Goal: Task Accomplishment & Management: Manage account settings

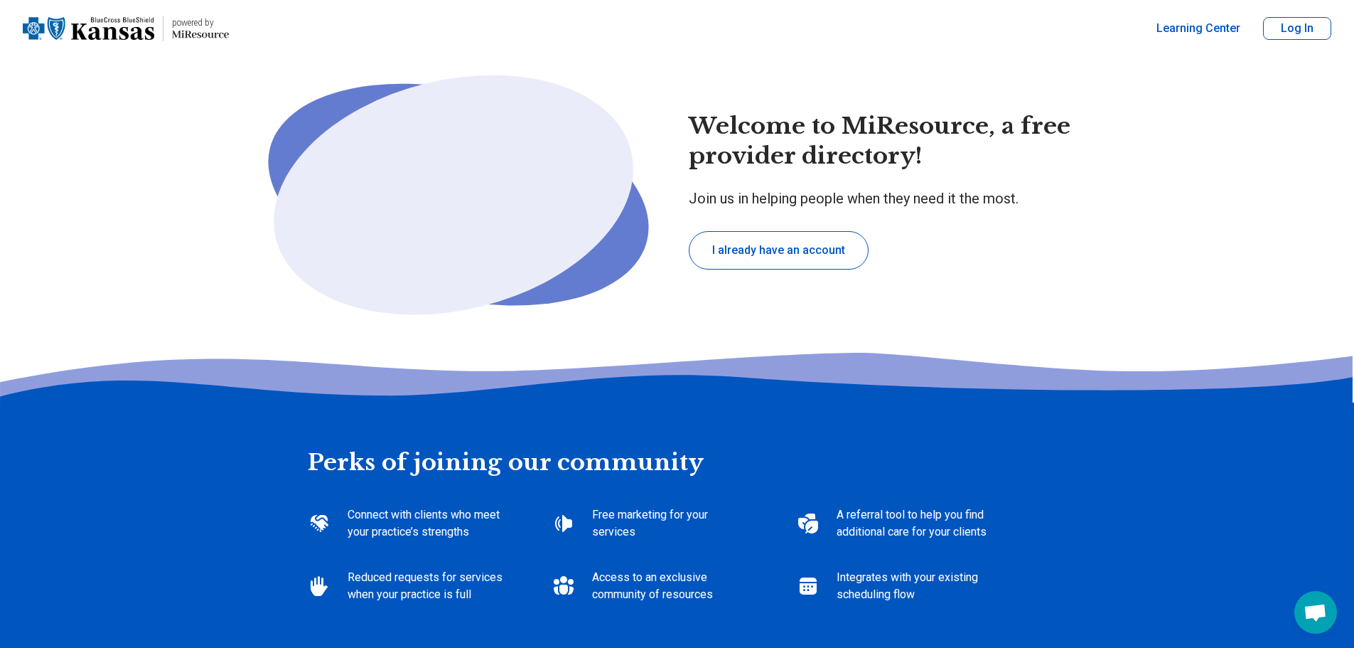
click at [748, 269] on button "I already have an account" at bounding box center [779, 250] width 180 height 38
type textarea "*"
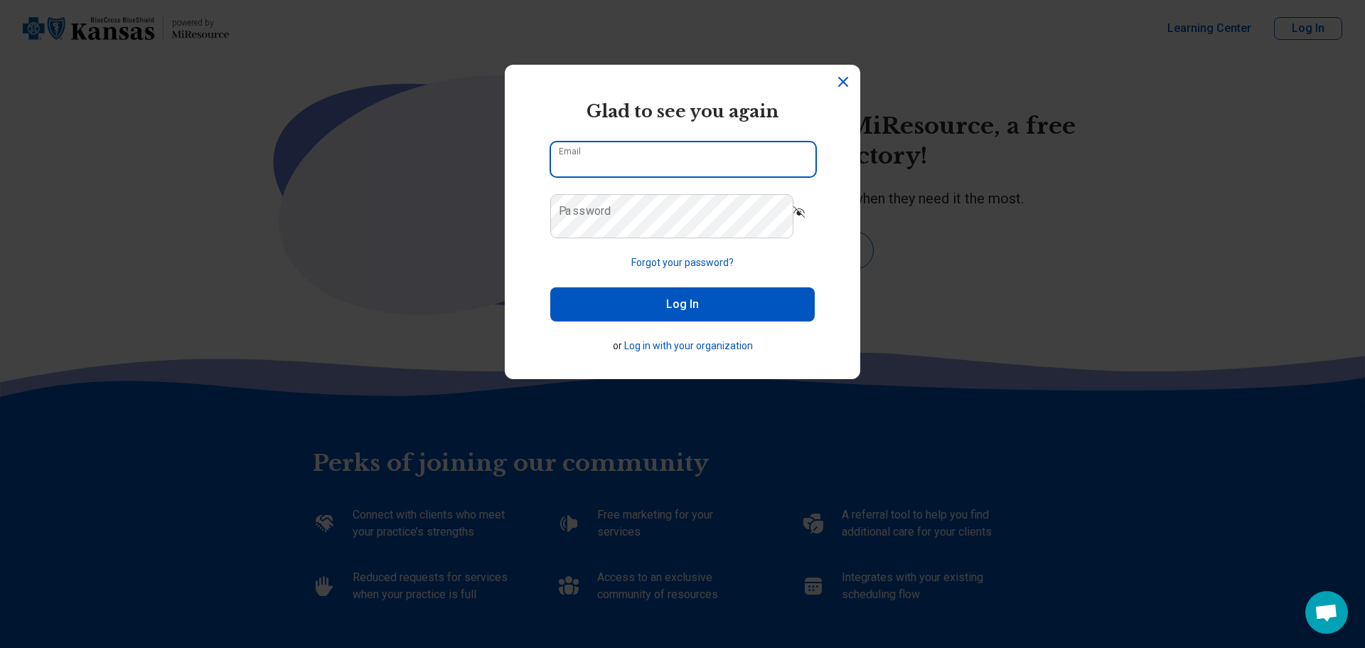
click at [645, 176] on input "Email" at bounding box center [683, 159] width 264 height 34
click at [1097, 345] on div "powered by Miresource logo Glad to see you again Email Password Forgot your pas…" at bounding box center [682, 324] width 1365 height 648
click at [656, 270] on button "Forgot your password?" at bounding box center [682, 262] width 102 height 15
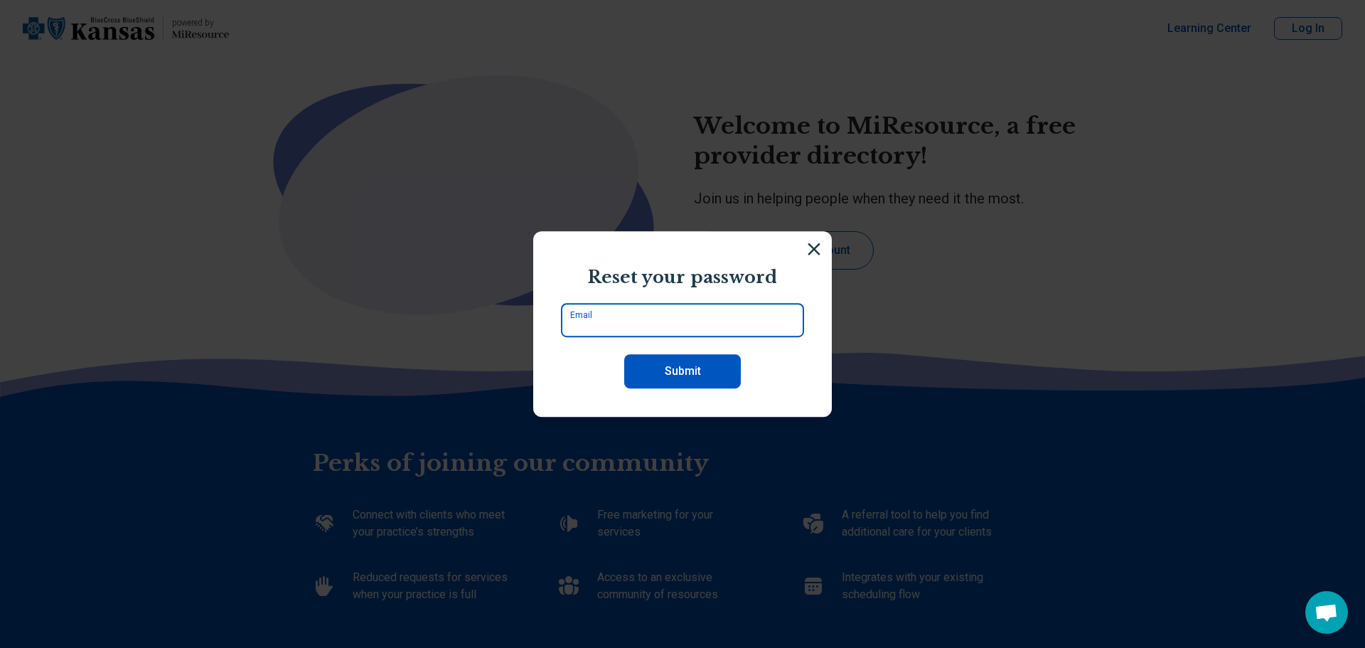
click at [616, 335] on input "Email" at bounding box center [682, 320] width 243 height 34
type input "**********"
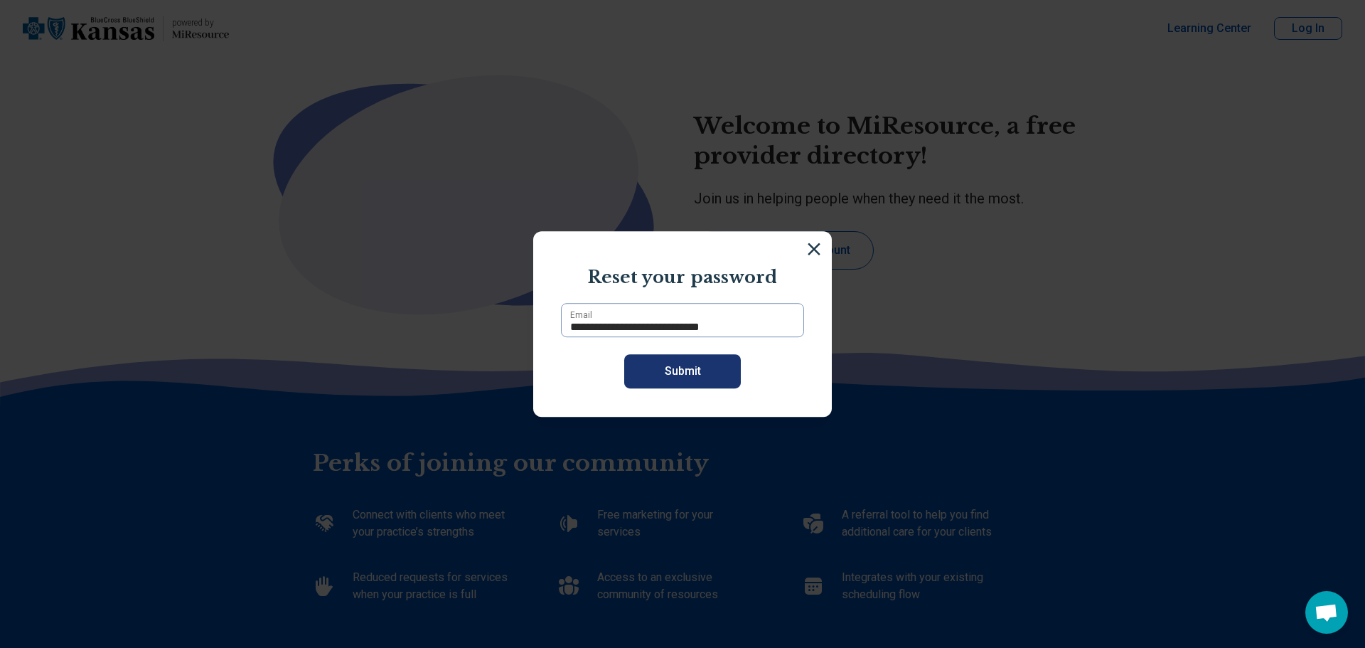
click at [659, 384] on button "Submit" at bounding box center [682, 371] width 117 height 34
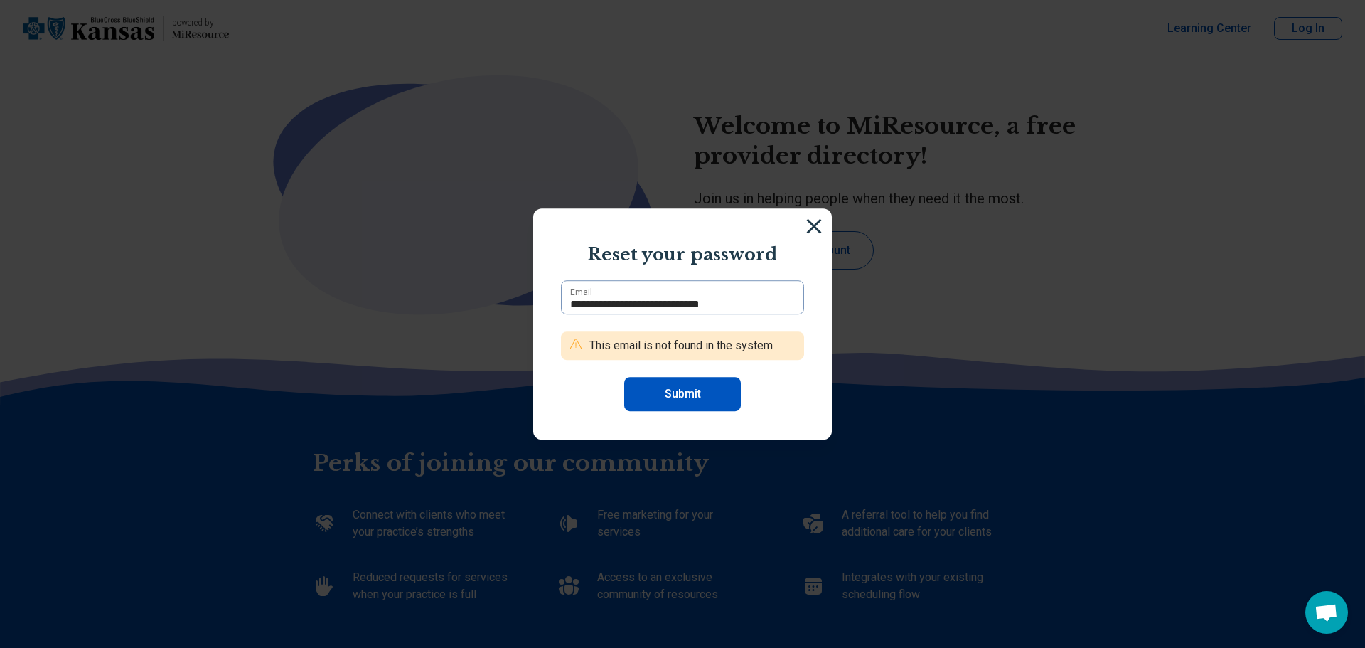
click at [822, 218] on img at bounding box center [814, 226] width 16 height 16
